Goal: Task Accomplishment & Management: Use online tool/utility

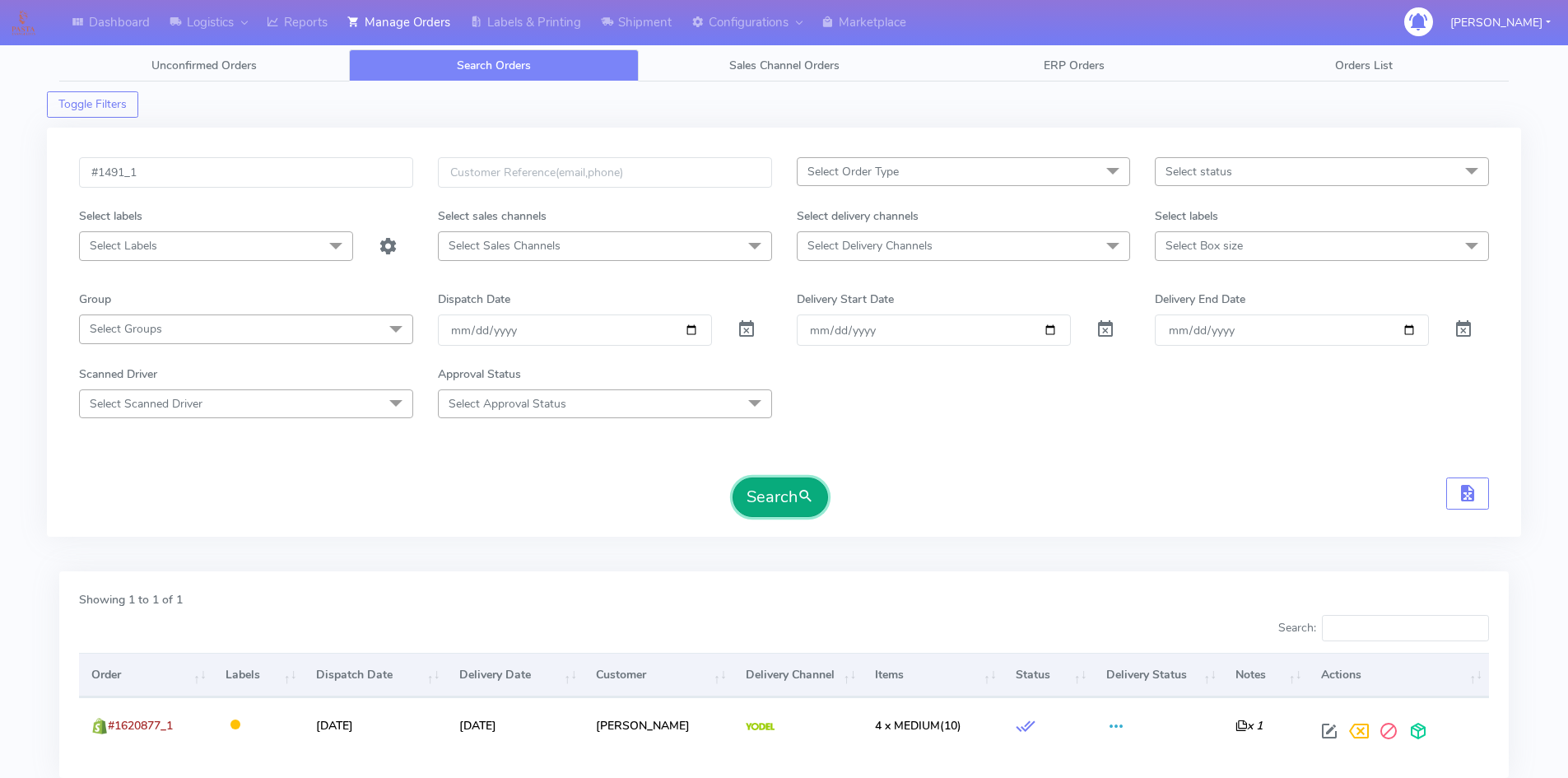
click at [795, 483] on button "Search" at bounding box center [781, 497] width 96 height 39
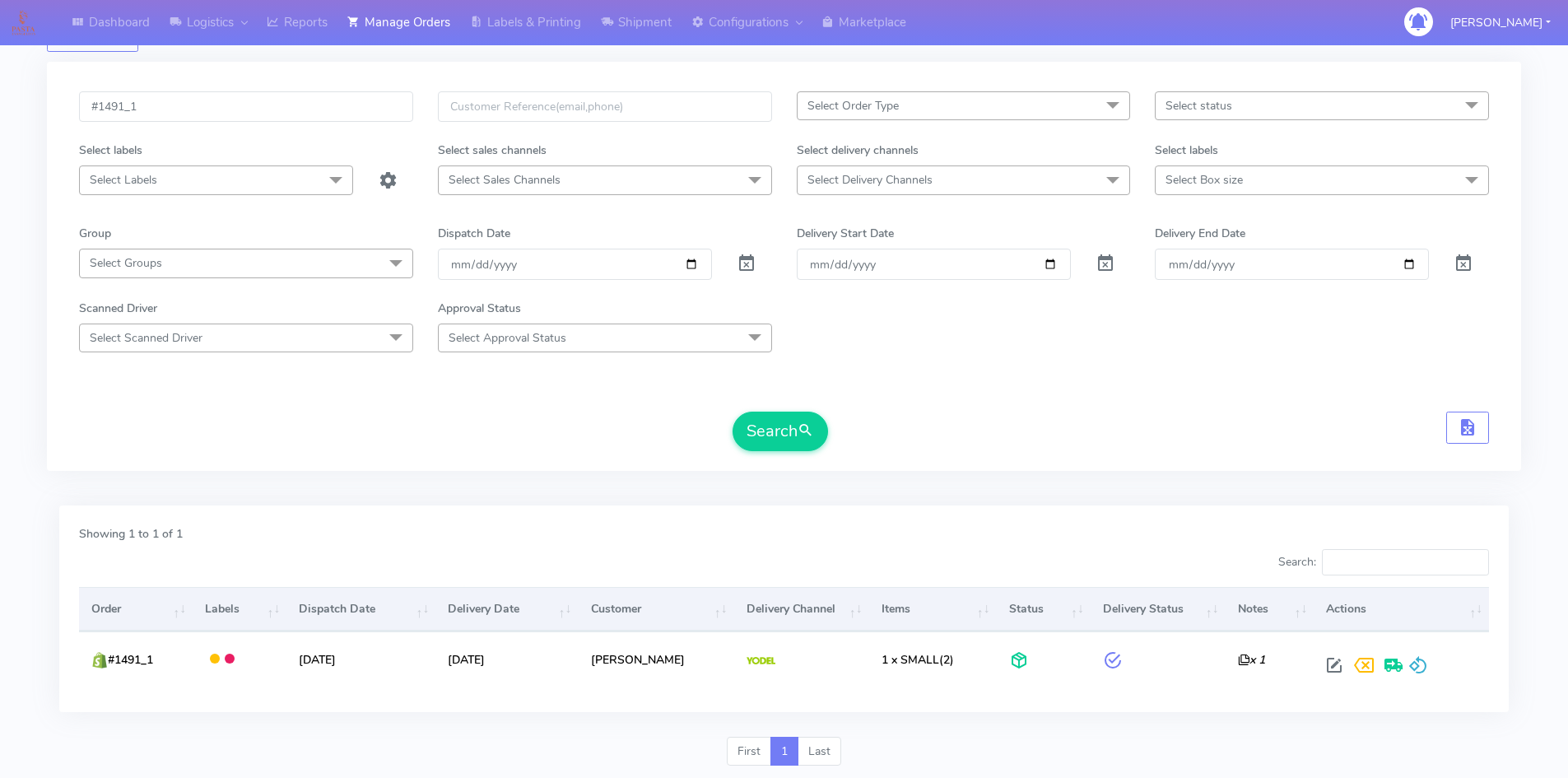
scroll to position [116, 0]
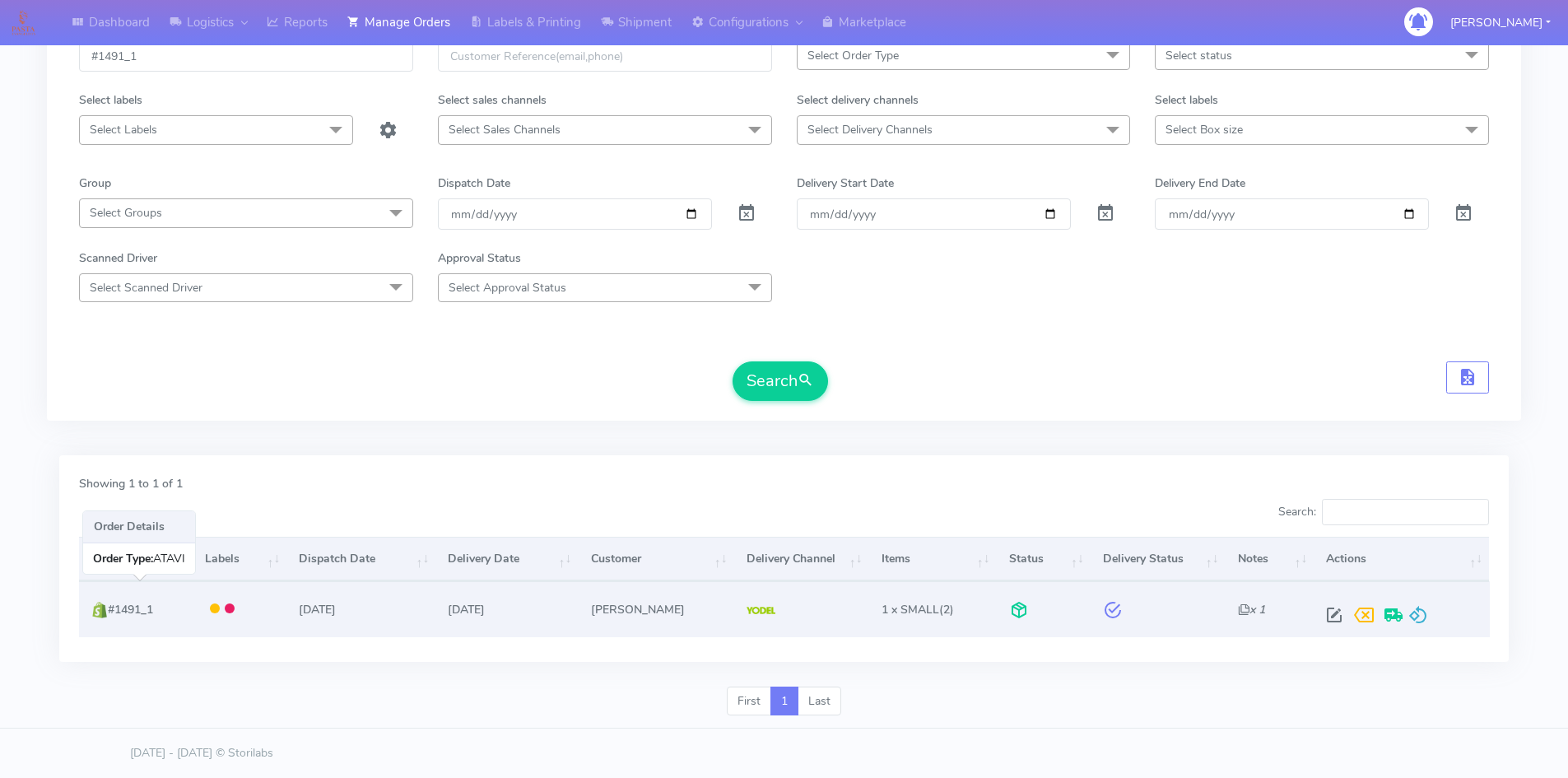
drag, startPoint x: 162, startPoint y: 609, endPoint x: 112, endPoint y: 618, distance: 50.8
click at [112, 618] on td "#1491_1" at bounding box center [136, 609] width 113 height 55
copy span "#1491_1"
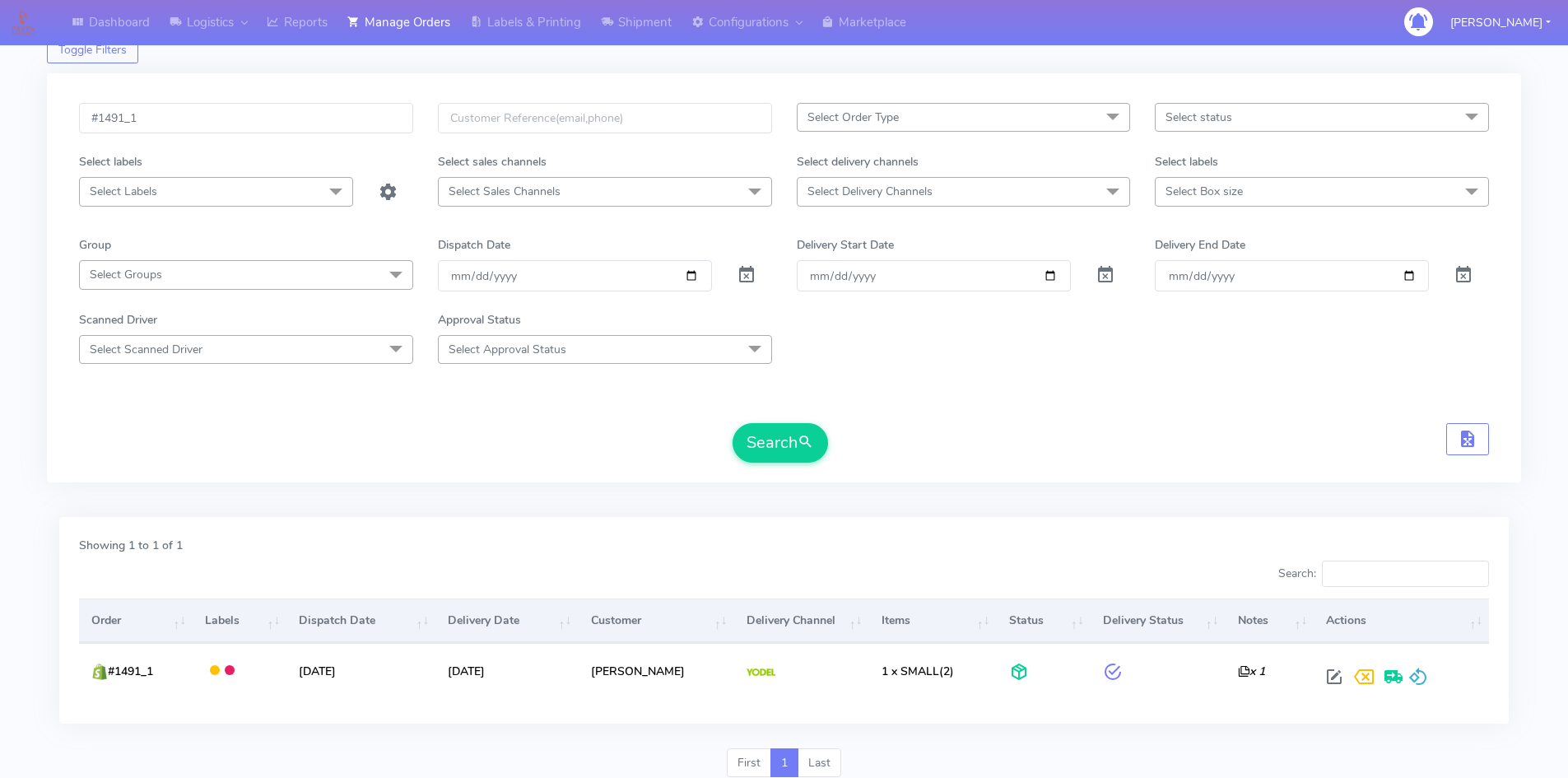
scroll to position [0, 0]
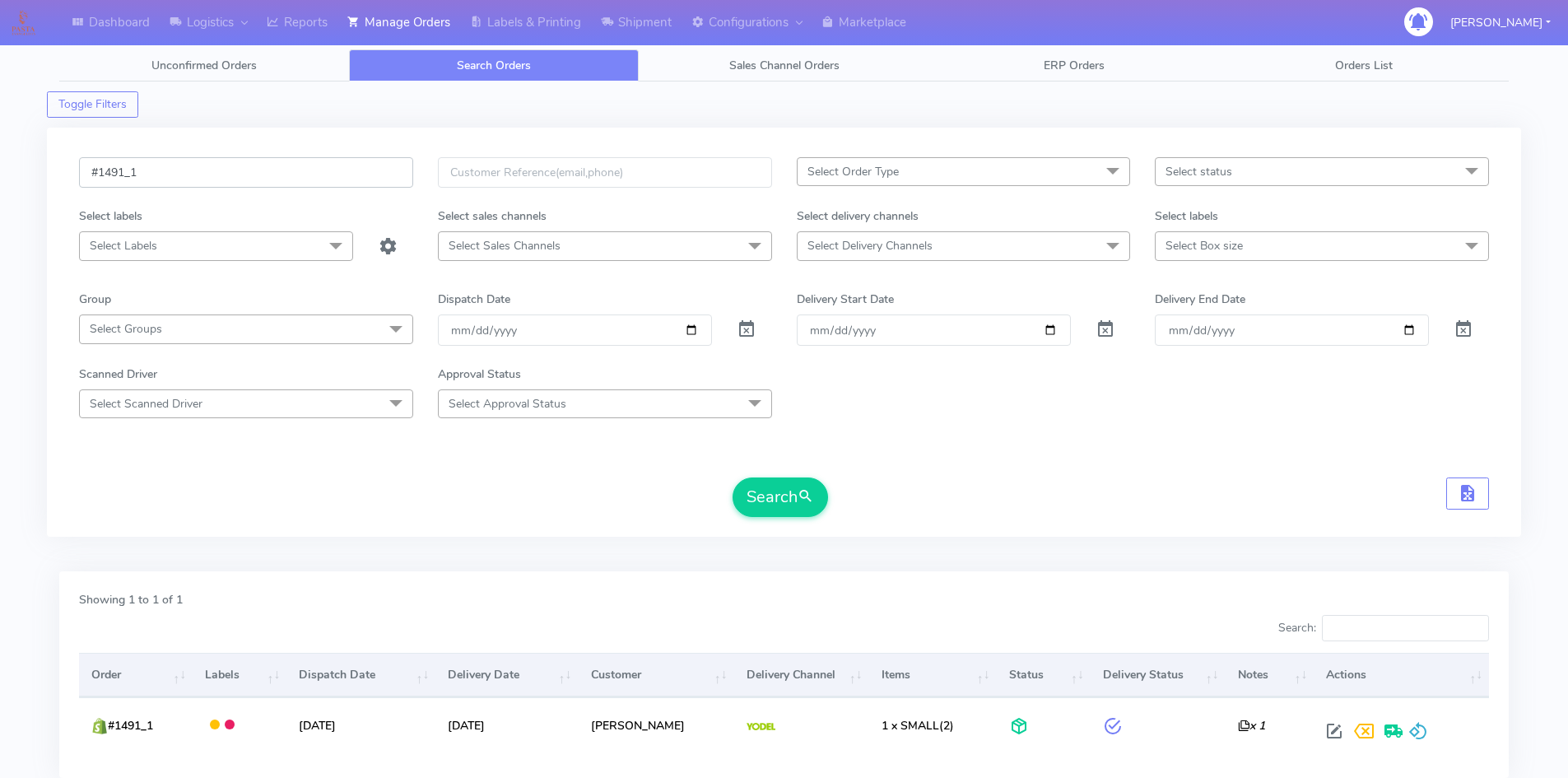
drag, startPoint x: 129, startPoint y: 177, endPoint x: 53, endPoint y: 177, distance: 76.0
click at [53, 177] on div "#1491_1 Select Order Type Select All MEALS ATAVI One Off Pasta Club Gift Kit Ev…" at bounding box center [784, 331] width 1475 height 409
paste input "620873"
type input "#1620873_1"
click at [794, 507] on button "Search" at bounding box center [781, 497] width 96 height 39
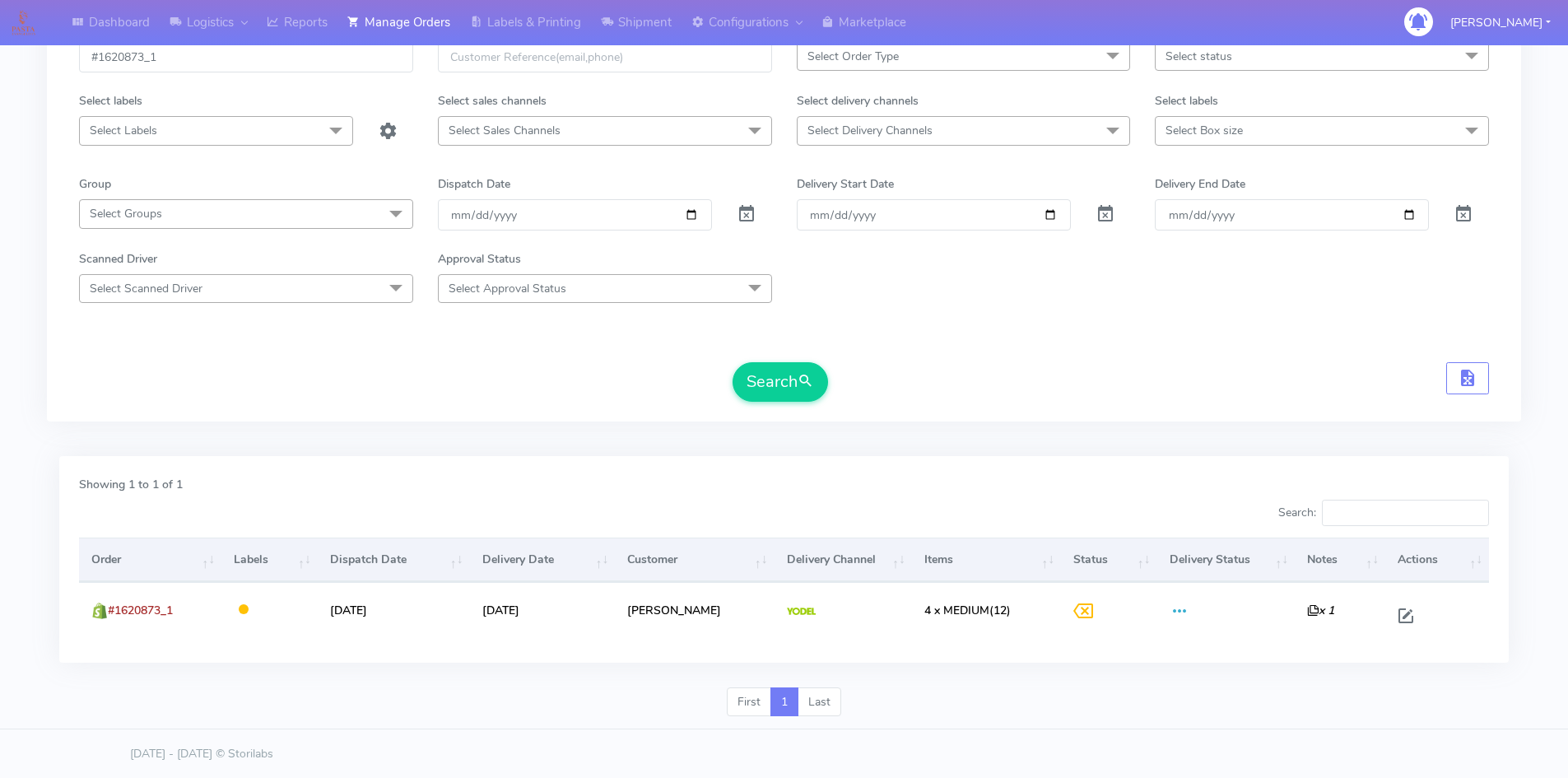
scroll to position [116, 0]
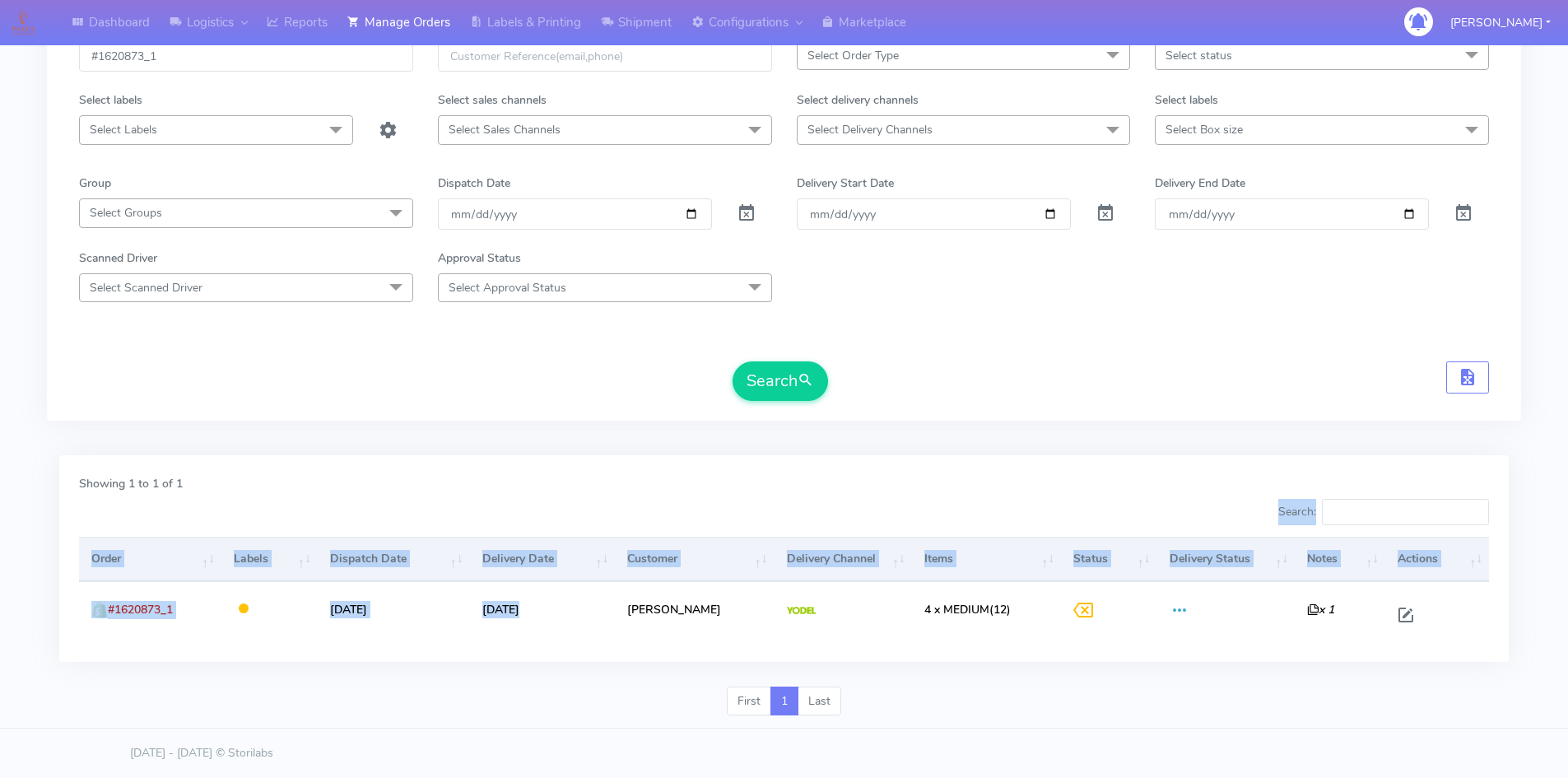
drag, startPoint x: 506, startPoint y: 618, endPoint x: 469, endPoint y: 487, distance: 136.1
click at [469, 487] on div "Showing 1 to 1 of 1 Search: Order Labels Dispatch Date Delivery Date Customer D…" at bounding box center [784, 558] width 1450 height 207
click at [317, 648] on div "Showing 1 to 1 of 1 Search: Order Labels Dispatch Date Delivery Date Customer D…" at bounding box center [784, 558] width 1450 height 207
